Goal: Navigation & Orientation: Understand site structure

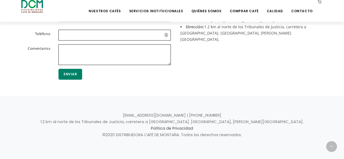
click at [244, 58] on div "Central Telefónica: +506 2442-0000 Comercial: acomercial@dcm.cr Mercadeo: merca…" at bounding box center [249, 38] width 155 height 93
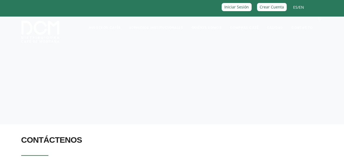
scroll to position [11, 0]
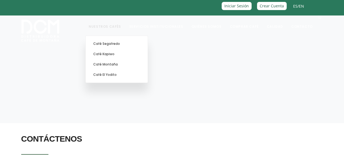
click at [116, 31] on li "Nuestros Cafés Café Segafredo Café Kapiwo Café Montaña Café El Yodito" at bounding box center [104, 26] width 39 height 22
click at [120, 62] on link "Café Montaña" at bounding box center [116, 64] width 57 height 10
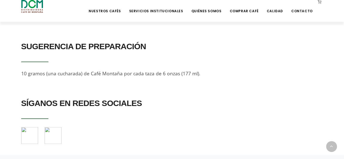
scroll to position [511, 0]
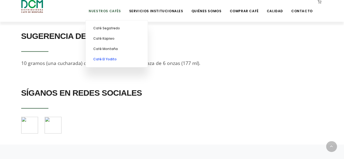
click at [116, 59] on link "Café El Yodito" at bounding box center [116, 59] width 57 height 10
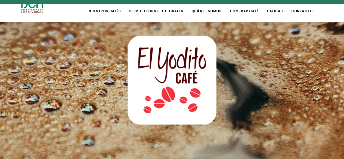
scroll to position [22, 0]
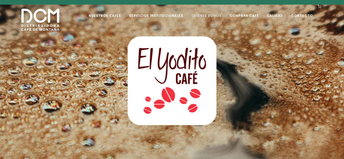
click at [209, 13] on link "Quiénes Somos" at bounding box center [206, 11] width 37 height 13
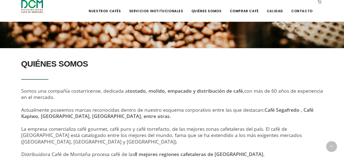
scroll to position [140, 0]
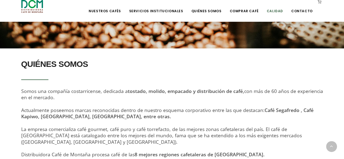
click at [276, 12] on link "Calidad" at bounding box center [274, 7] width 23 height 13
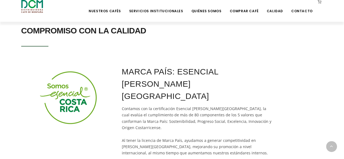
scroll to position [120, 0]
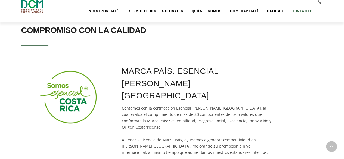
click at [299, 10] on link "Contacto" at bounding box center [302, 7] width 28 height 13
